Goal: Task Accomplishment & Management: Manage account settings

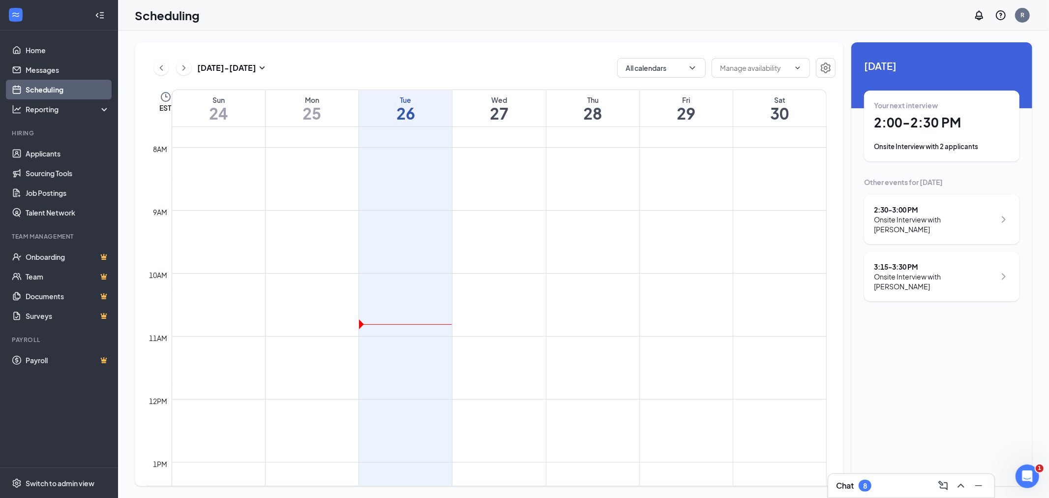
scroll to position [592, 0]
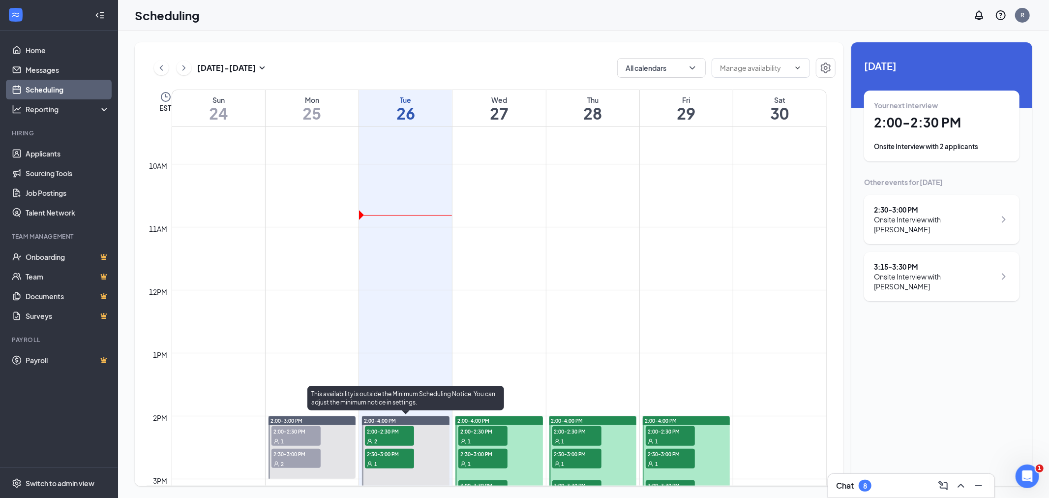
click at [387, 433] on span "2:00-2:30 PM" at bounding box center [389, 431] width 49 height 10
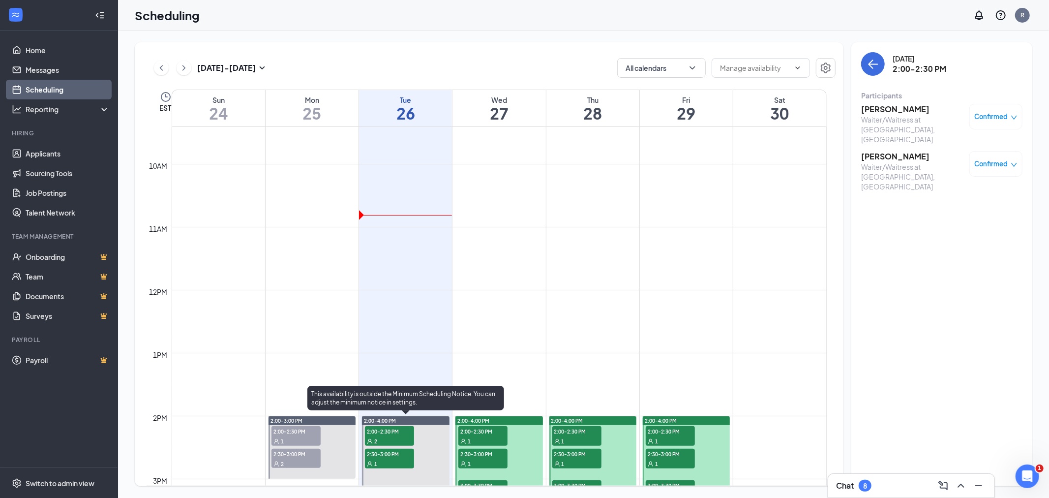
click at [380, 454] on span "2:30-3:00 PM" at bounding box center [389, 453] width 49 height 10
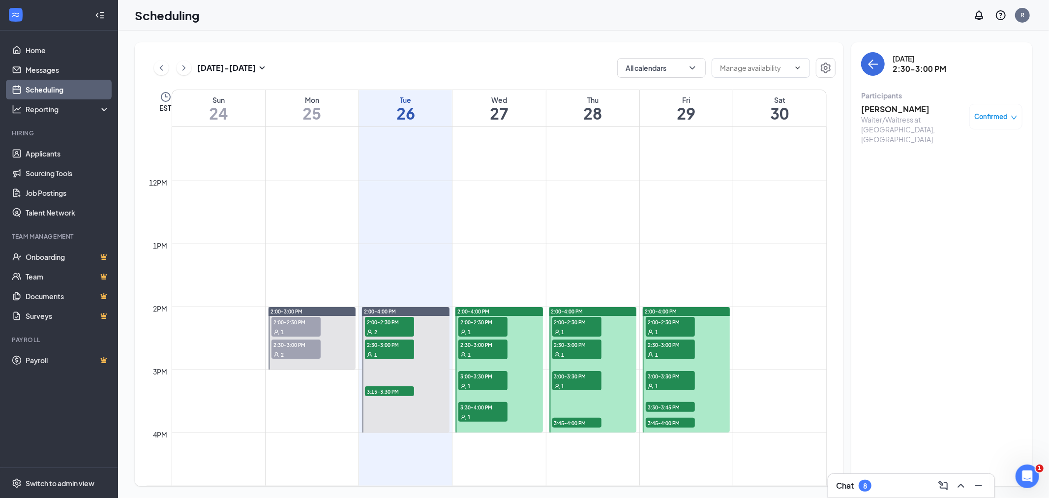
scroll to position [647, 0]
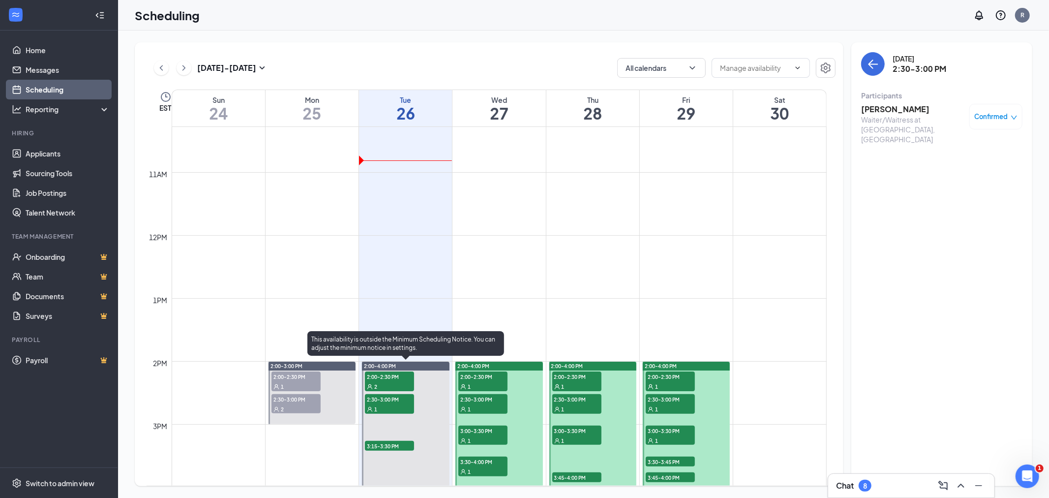
click at [393, 446] on span "3:15-3:30 PM" at bounding box center [389, 445] width 49 height 10
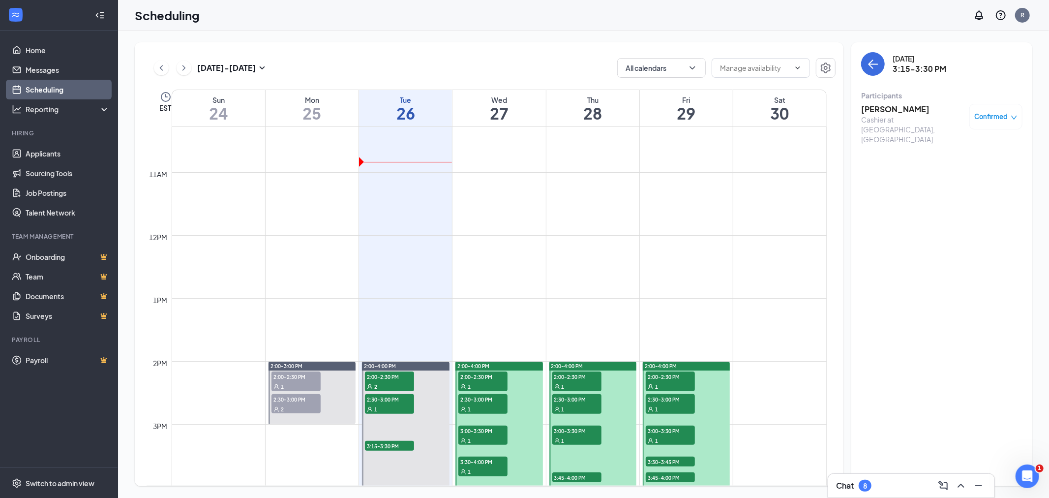
click at [1011, 116] on icon "down" at bounding box center [1013, 117] width 7 height 7
click at [966, 200] on div "Cancel" at bounding box center [966, 198] width 83 height 11
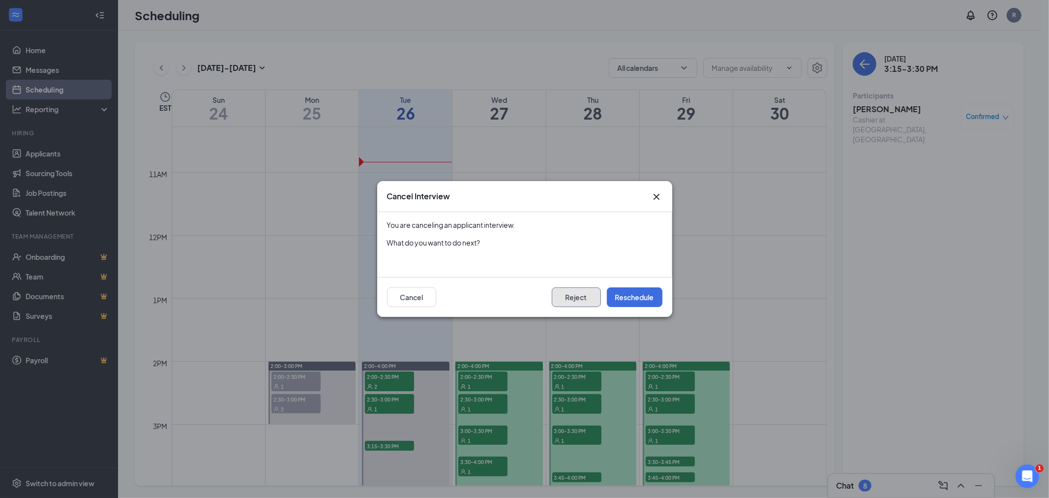
click at [578, 305] on button "Reject" at bounding box center [576, 297] width 49 height 20
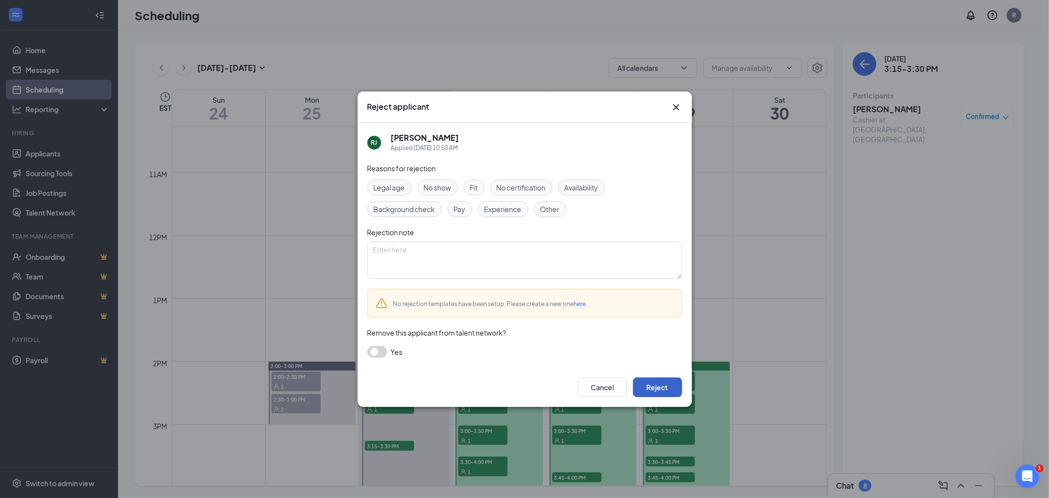
click at [655, 391] on button "Reject" at bounding box center [657, 387] width 49 height 20
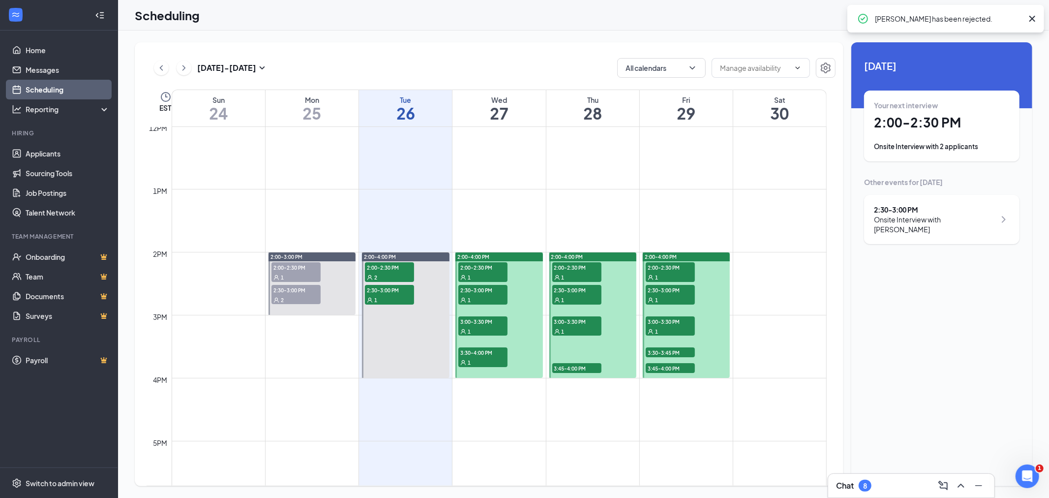
scroll to position [811, 0]
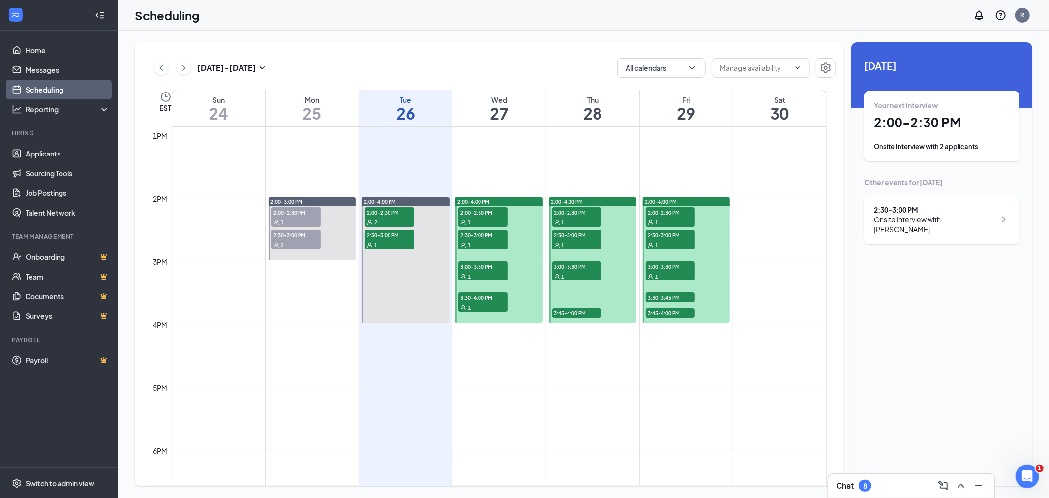
click at [482, 298] on span "3:30-4:00 PM" at bounding box center [482, 297] width 49 height 10
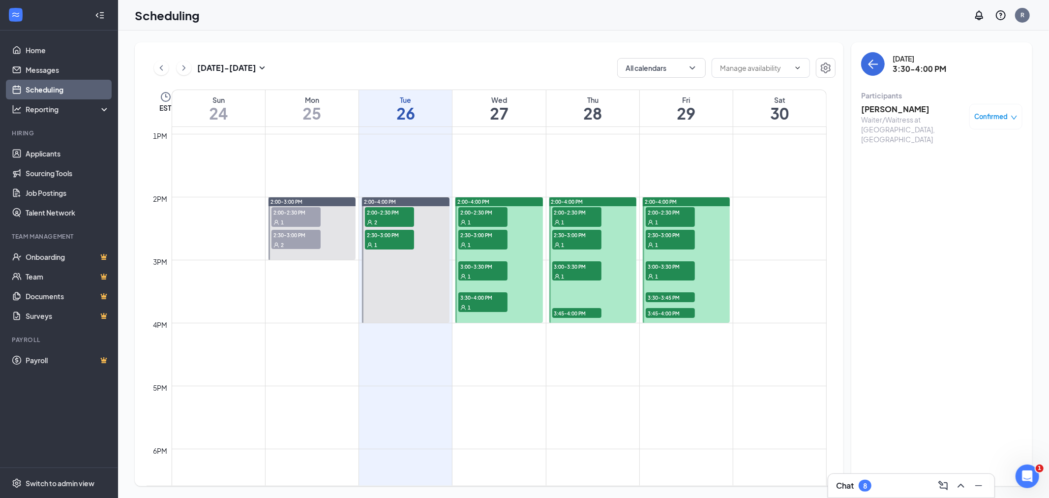
click at [487, 271] on div "1" at bounding box center [482, 276] width 49 height 10
click at [489, 239] on div "1" at bounding box center [482, 244] width 49 height 10
click at [486, 211] on span "2:00-2:30 PM" at bounding box center [482, 212] width 49 height 10
click at [589, 217] on div "1" at bounding box center [576, 222] width 49 height 10
click at [579, 234] on span "2:30-3:00 PM" at bounding box center [576, 235] width 49 height 10
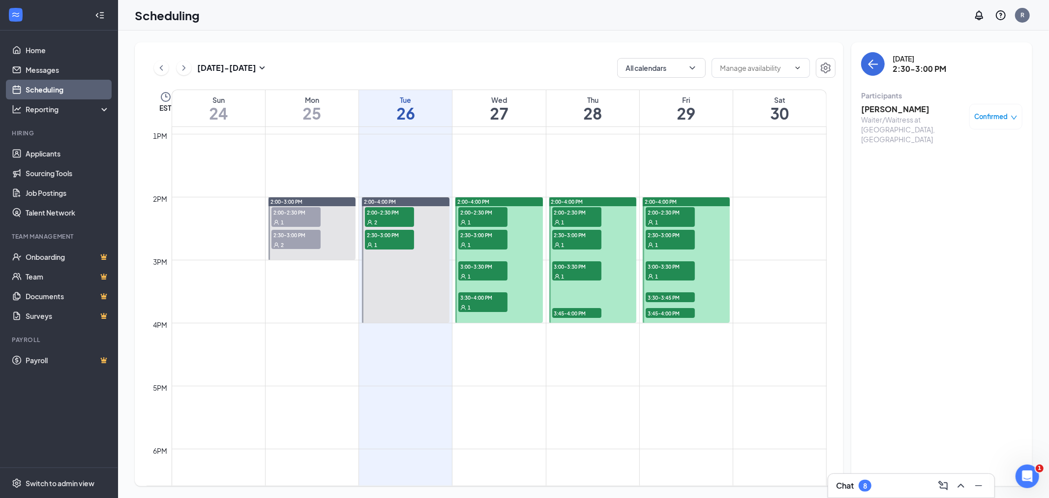
click at [577, 269] on span "3:00-3:30 PM" at bounding box center [576, 266] width 49 height 10
click at [571, 298] on div at bounding box center [593, 259] width 88 height 125
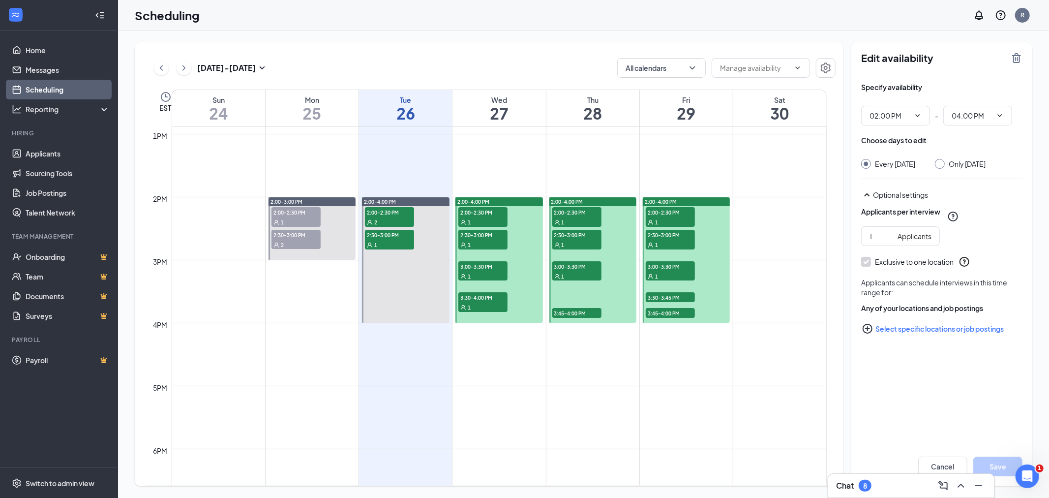
click at [574, 310] on span "3:45-4:00 PM" at bounding box center [576, 313] width 49 height 10
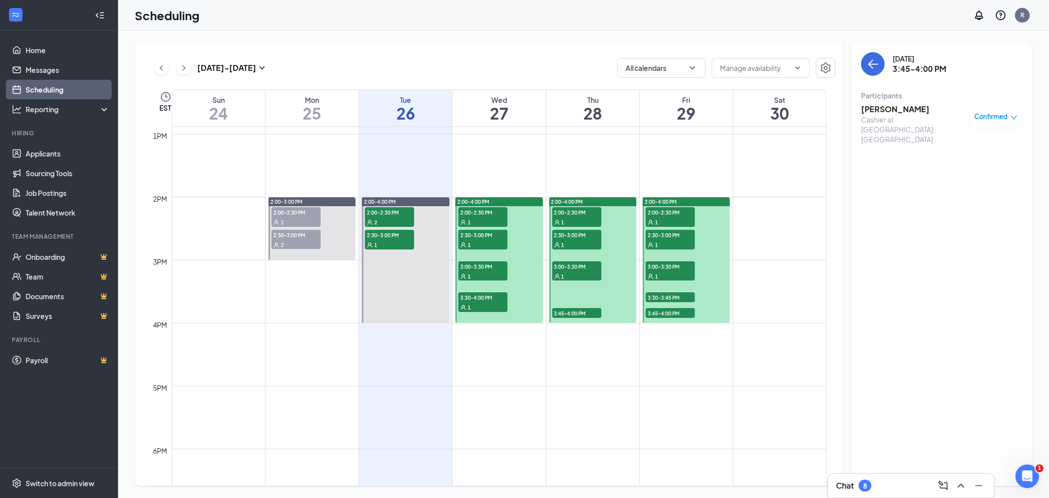
click at [1014, 117] on icon "down" at bounding box center [1013, 117] width 7 height 7
click at [969, 203] on div "Cancel" at bounding box center [966, 198] width 83 height 11
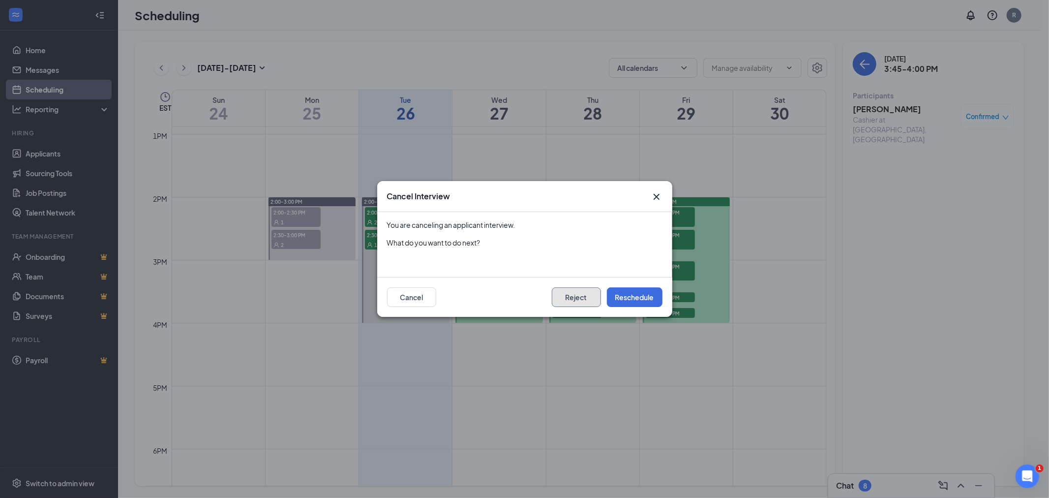
click at [587, 293] on button "Reject" at bounding box center [576, 297] width 49 height 20
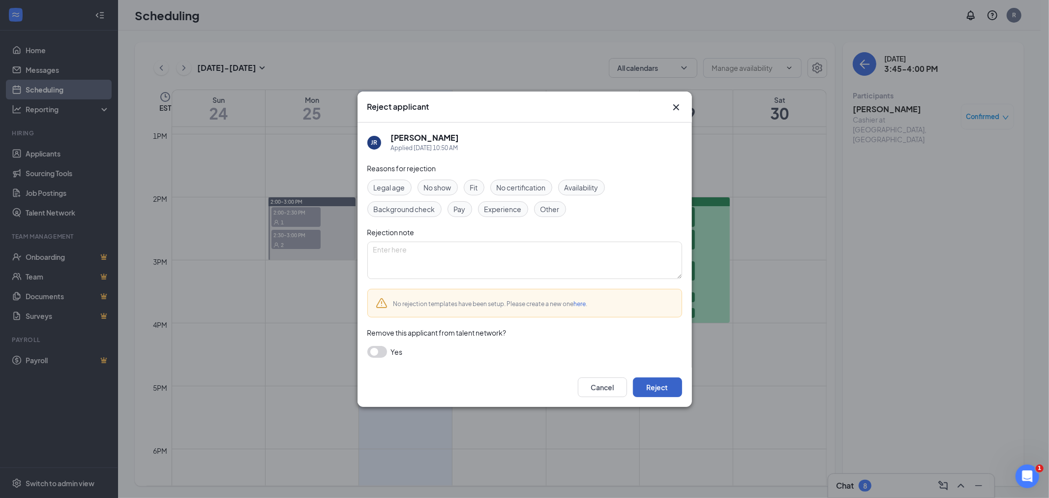
click at [664, 387] on button "Reject" at bounding box center [657, 387] width 49 height 20
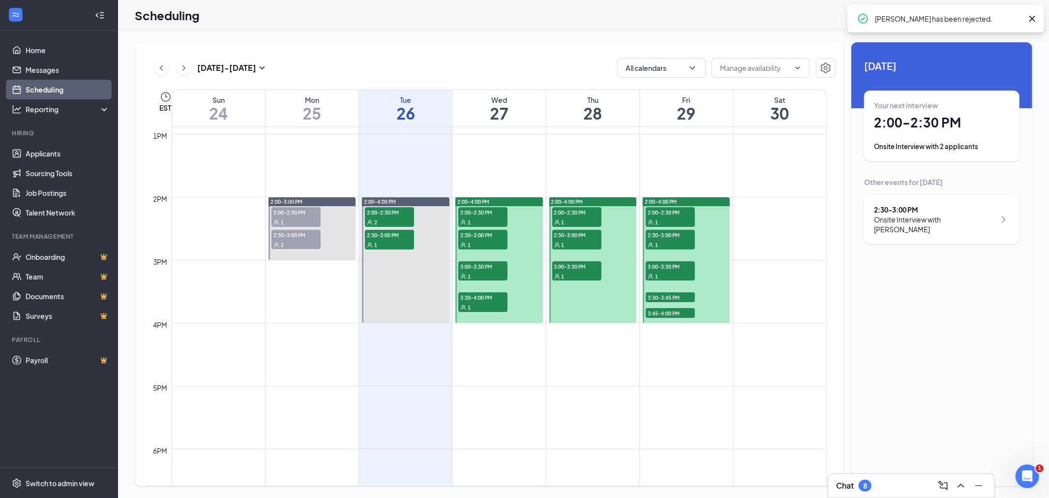
click at [671, 312] on span "3:45-4:00 PM" at bounding box center [669, 313] width 49 height 10
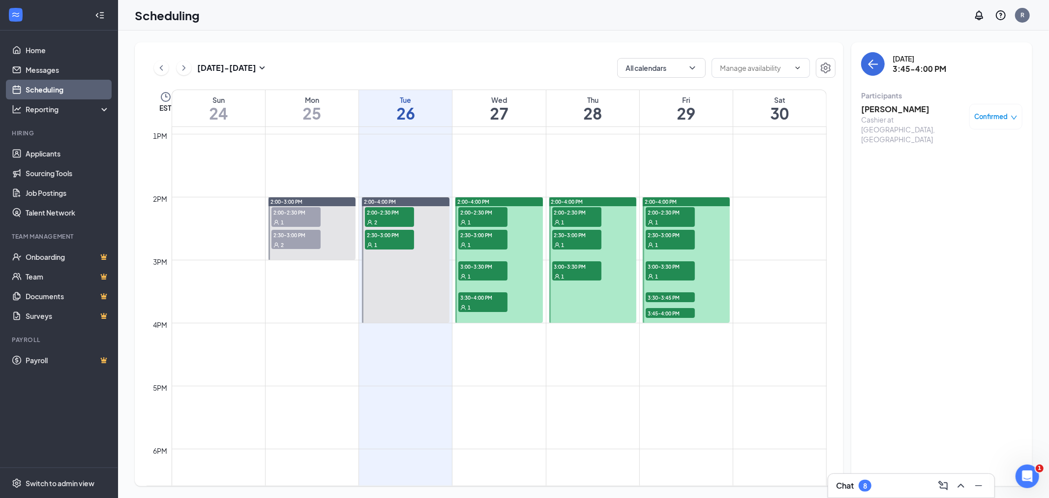
click at [1013, 116] on icon "down" at bounding box center [1013, 117] width 7 height 7
click at [958, 200] on span "Cancel" at bounding box center [951, 198] width 23 height 11
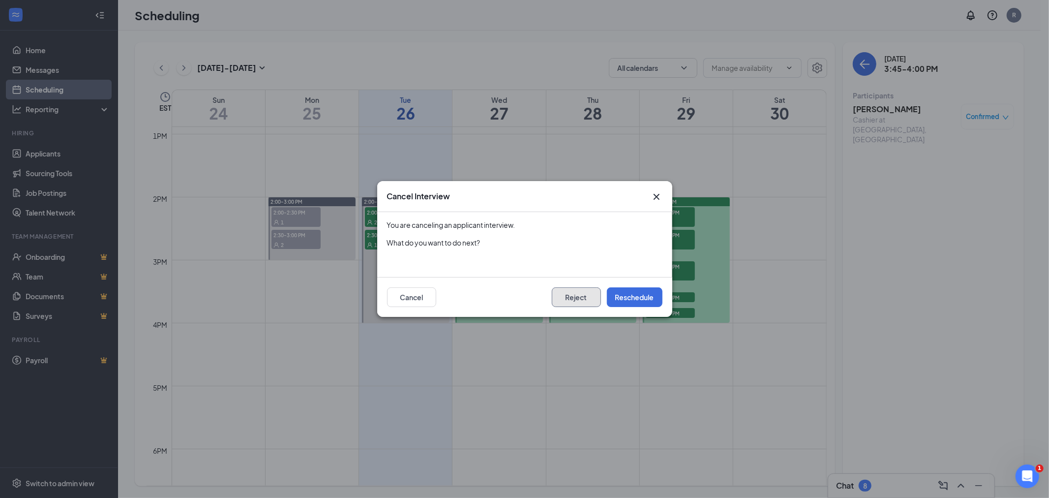
click at [587, 297] on button "Reject" at bounding box center [576, 297] width 49 height 20
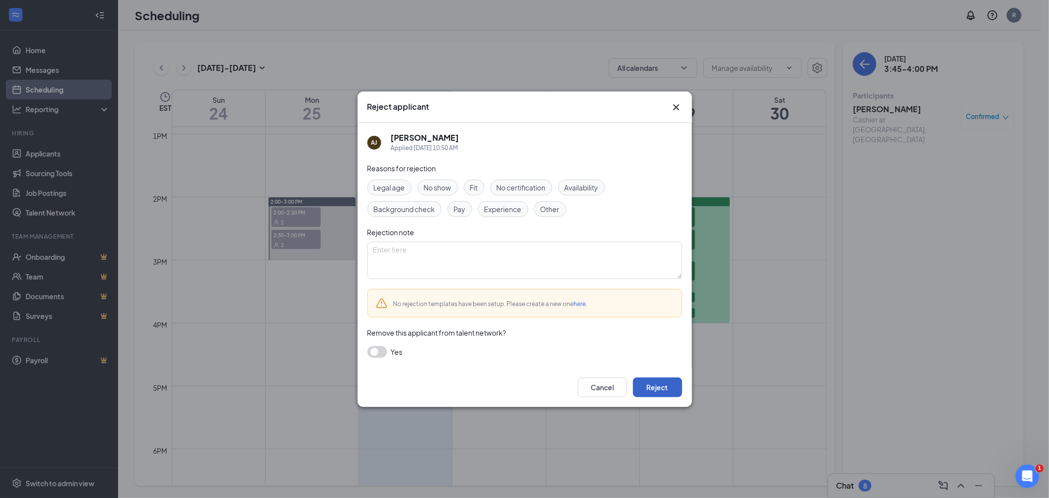
click at [650, 382] on button "Reject" at bounding box center [657, 387] width 49 height 20
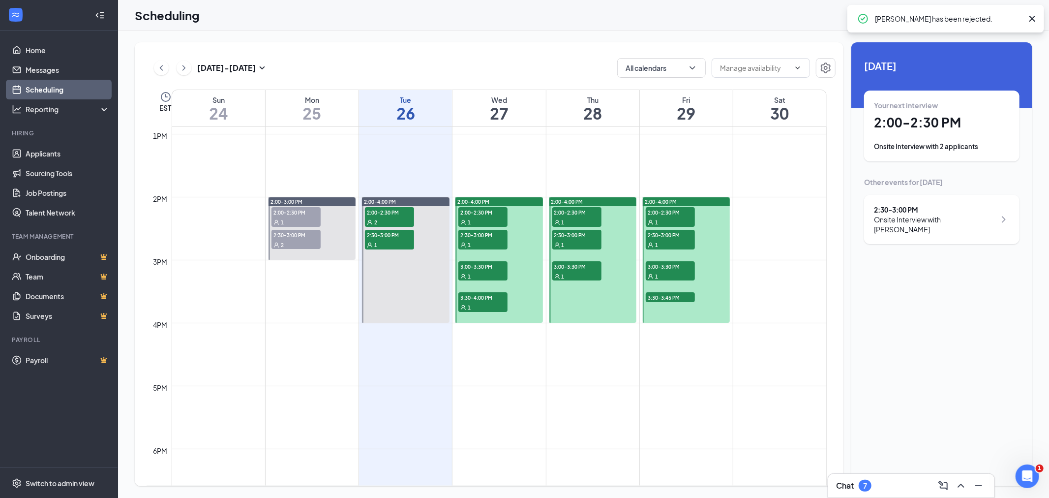
click at [657, 300] on span "3:30-3:45 PM" at bounding box center [669, 297] width 49 height 10
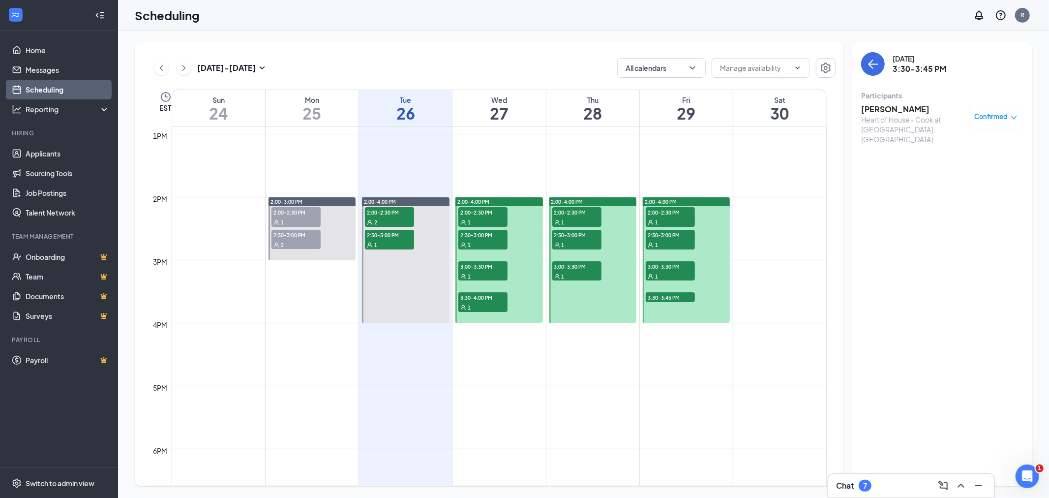
click at [662, 273] on div "1" at bounding box center [669, 276] width 49 height 10
click at [664, 239] on div "1" at bounding box center [669, 244] width 49 height 10
click at [670, 219] on div "1" at bounding box center [669, 222] width 49 height 10
click at [564, 203] on span "2:00-4:00 PM" at bounding box center [567, 201] width 32 height 7
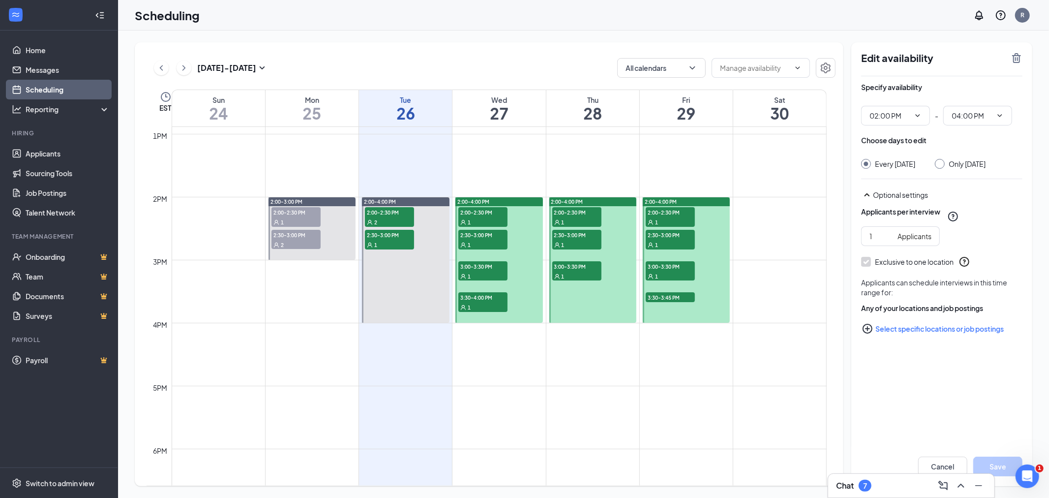
click at [570, 218] on div "1" at bounding box center [576, 222] width 49 height 10
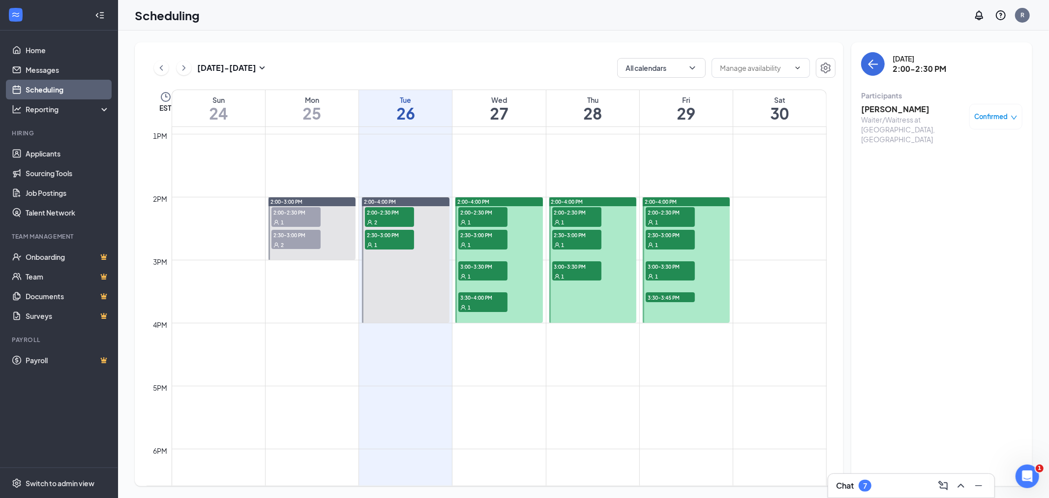
click at [573, 241] on div "1" at bounding box center [576, 244] width 49 height 10
click at [572, 273] on div "1" at bounding box center [576, 276] width 49 height 10
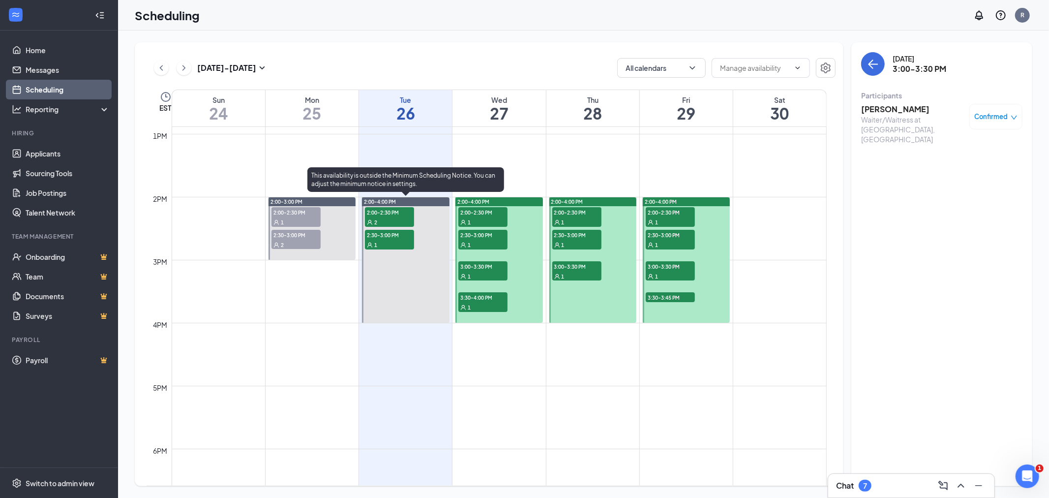
click at [401, 241] on div "1" at bounding box center [389, 244] width 49 height 10
click at [386, 210] on span "2:00-2:30 PM" at bounding box center [389, 212] width 49 height 10
